Goal: Transaction & Acquisition: Obtain resource

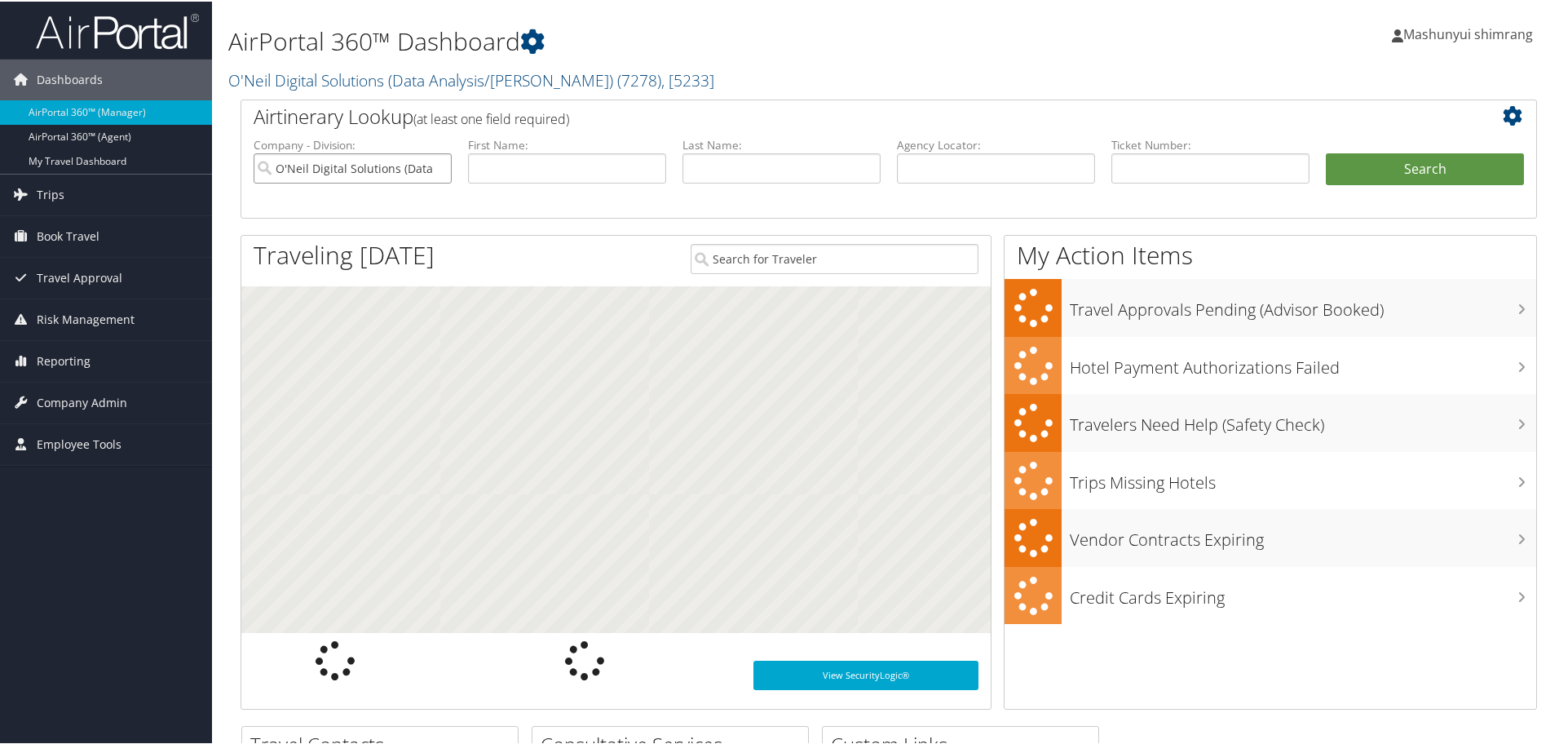
click at [435, 169] on input "O'Neil Digital Solutions (Data Analysis/William O'Neil)" at bounding box center [353, 167] width 198 height 30
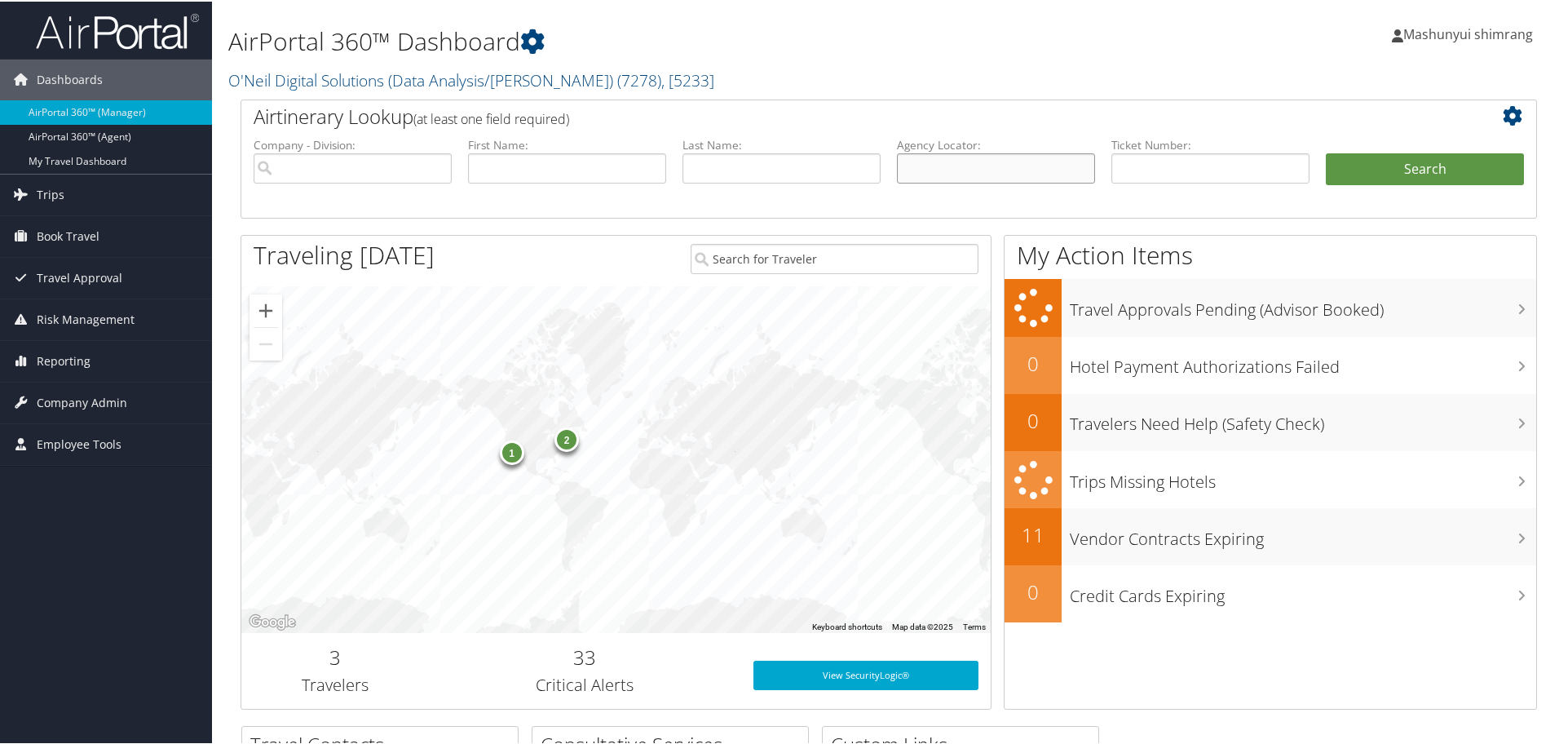
click at [948, 162] on input "text" at bounding box center [996, 167] width 198 height 30
paste input "D2KX4J"
type input "D2KX4J"
click at [1368, 168] on button "Search" at bounding box center [1425, 168] width 198 height 33
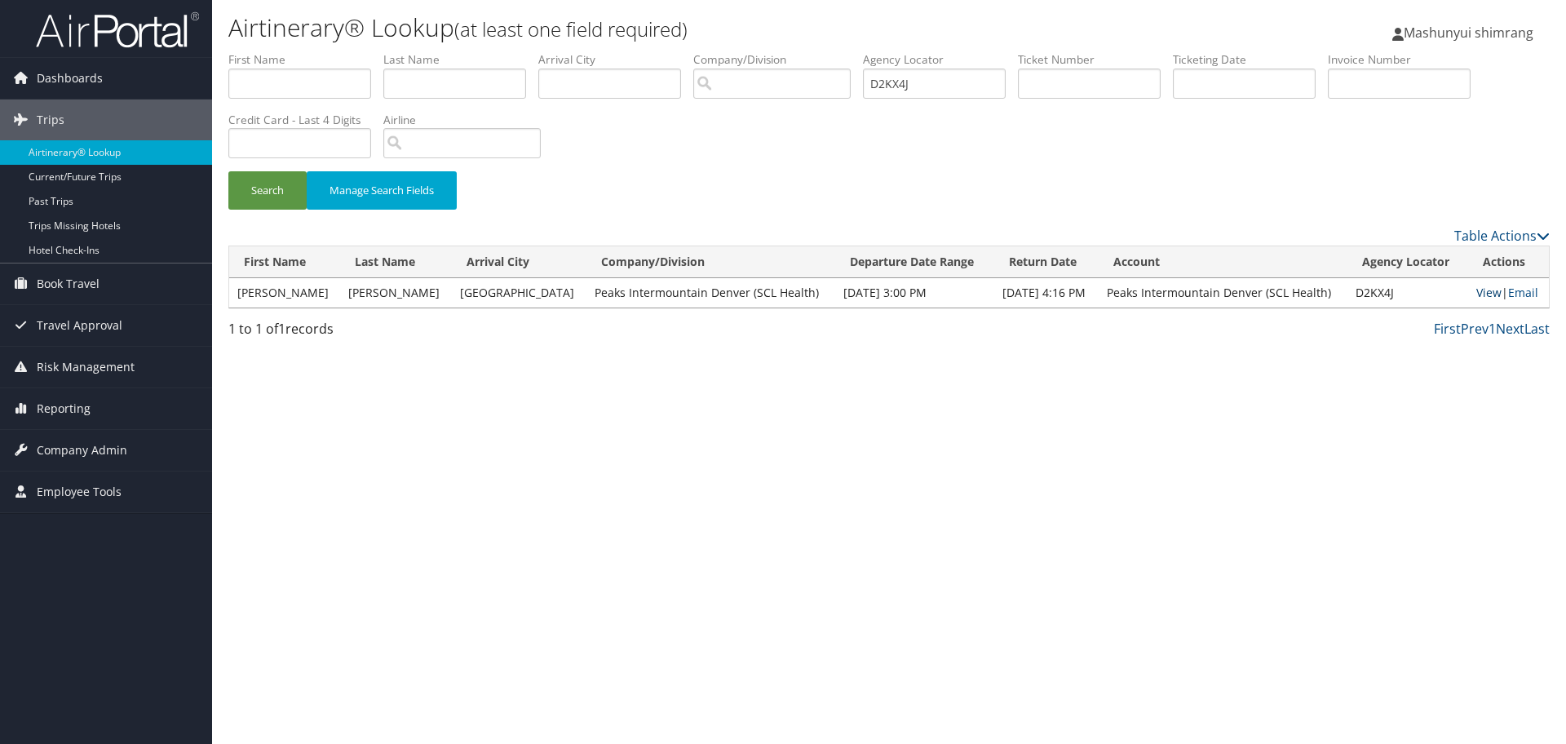
click at [1492, 295] on link "View" at bounding box center [1488, 292] width 25 height 15
drag, startPoint x: 935, startPoint y: 90, endPoint x: 780, endPoint y: 85, distance: 155.0
click at [780, 51] on ul "First Name Last Name Departure City Arrival City Company/Division Airport/City …" at bounding box center [888, 51] width 1321 height 0
paste input "L92G"
type input "DL92GJ"
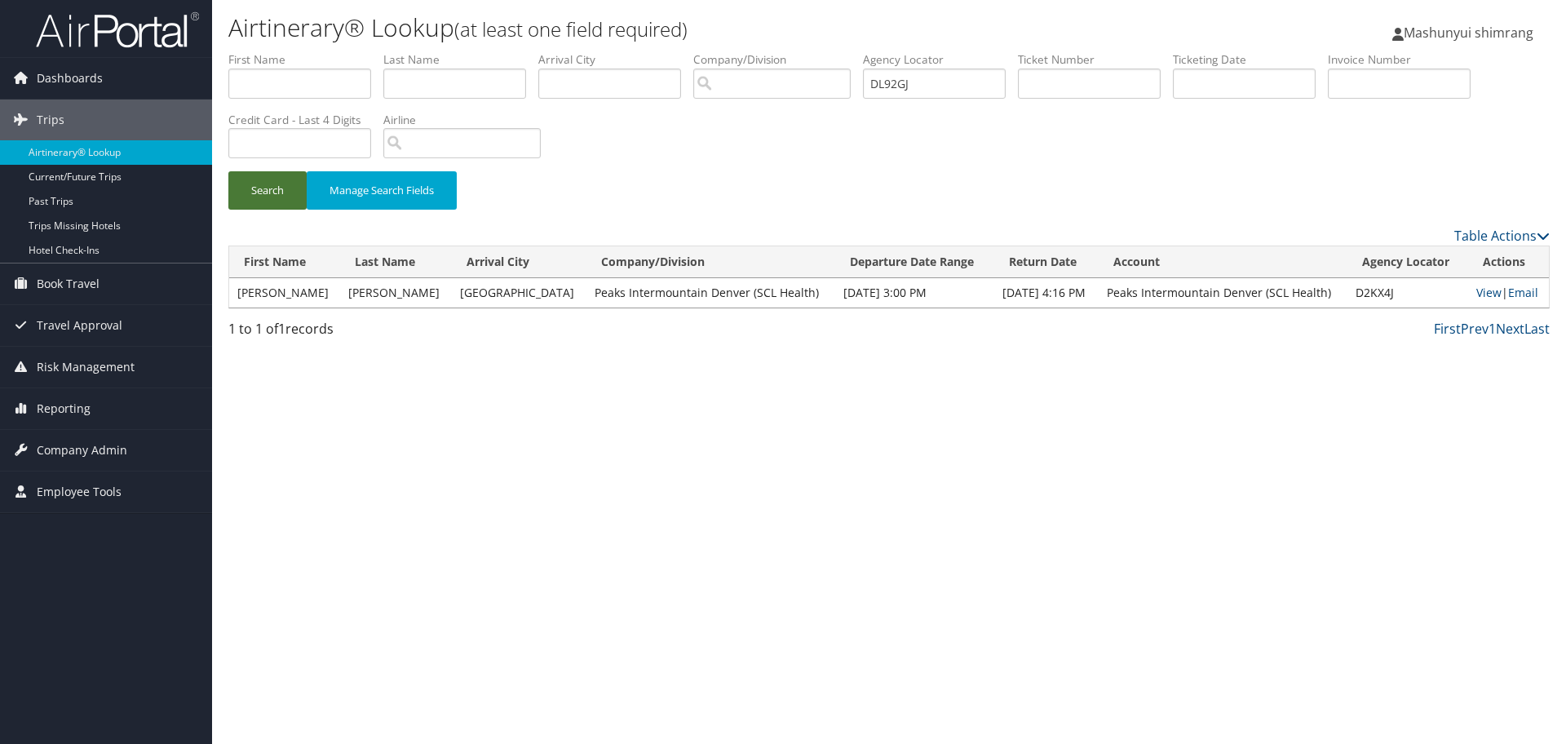
click at [285, 187] on button "Search" at bounding box center [267, 190] width 78 height 38
click at [1477, 292] on link "View" at bounding box center [1488, 292] width 25 height 15
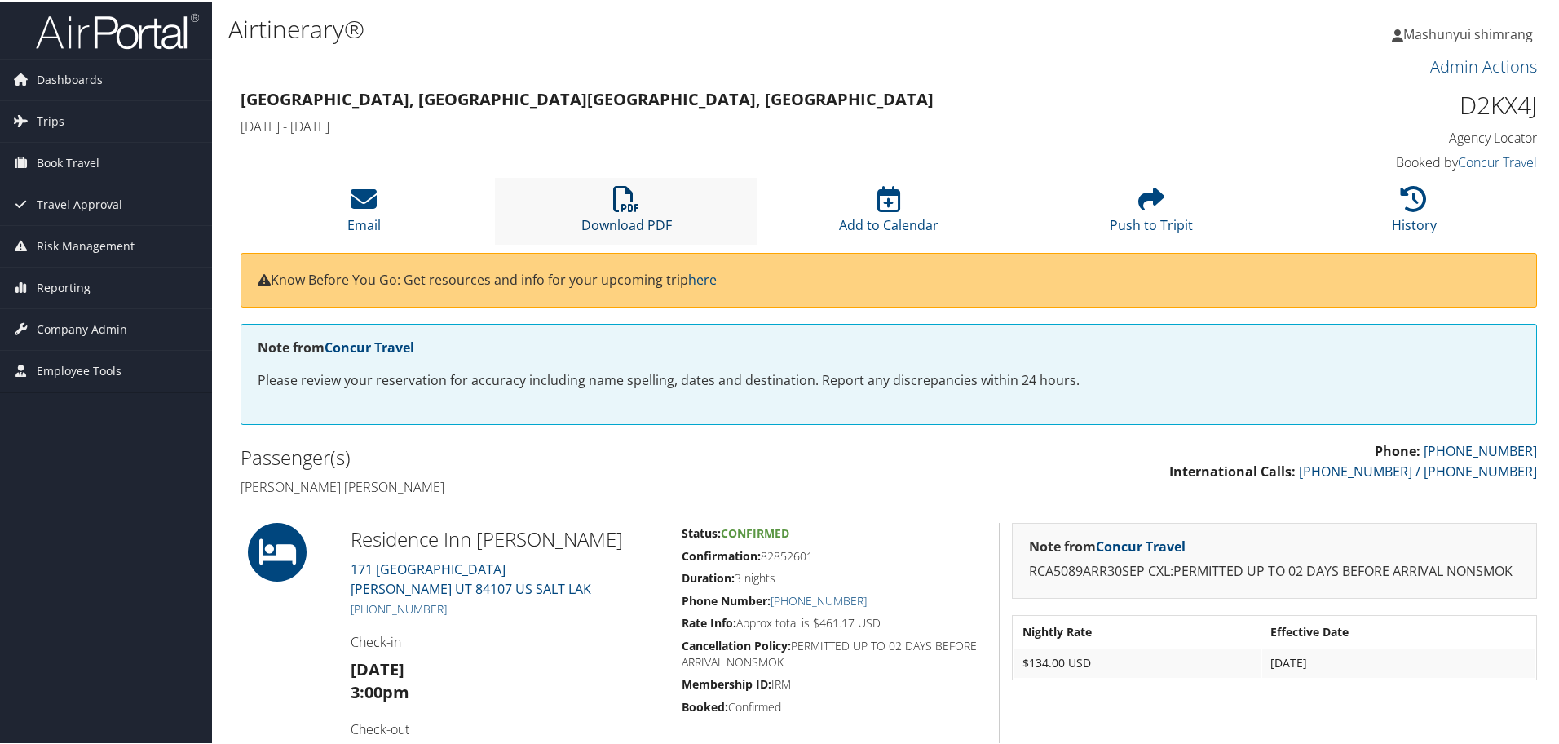
click at [627, 214] on link "Download PDF" at bounding box center [626, 212] width 91 height 39
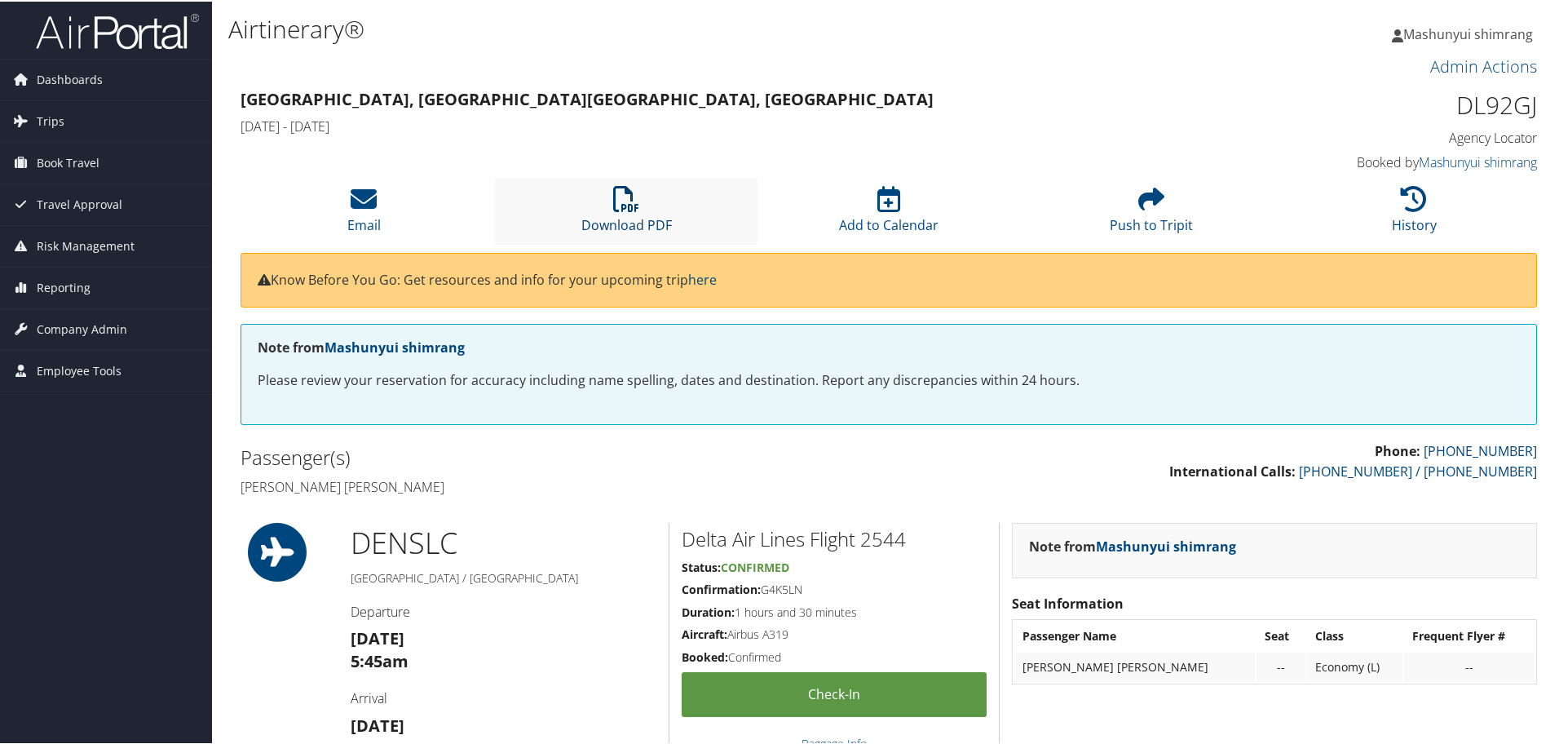
click at [598, 221] on link "Download PDF" at bounding box center [626, 212] width 91 height 39
